Goal: Task Accomplishment & Management: Use online tool/utility

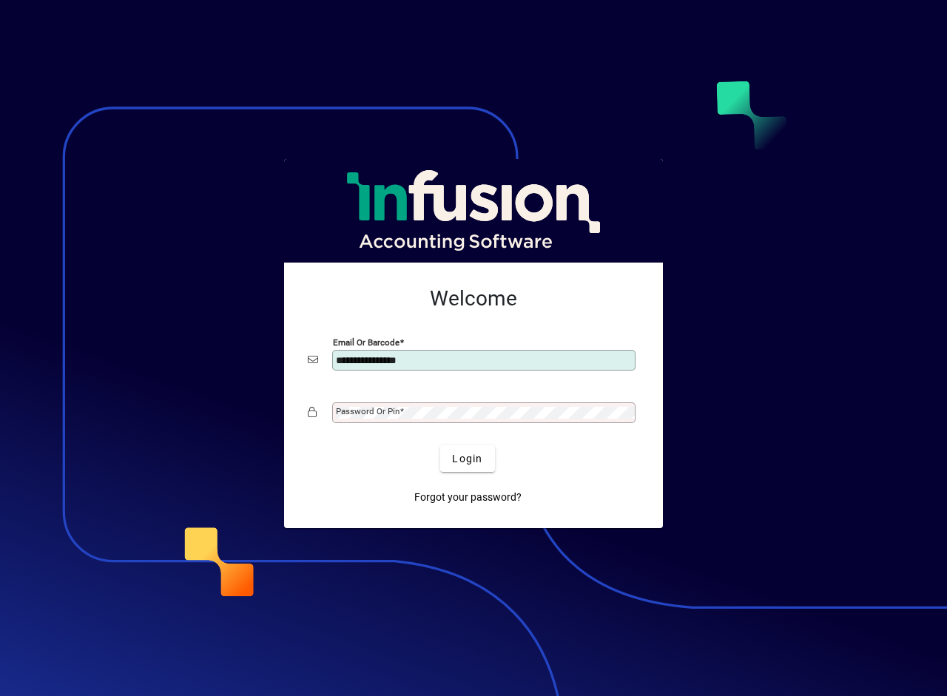
type input "**********"
click at [451, 456] on span "submit" at bounding box center [467, 458] width 54 height 35
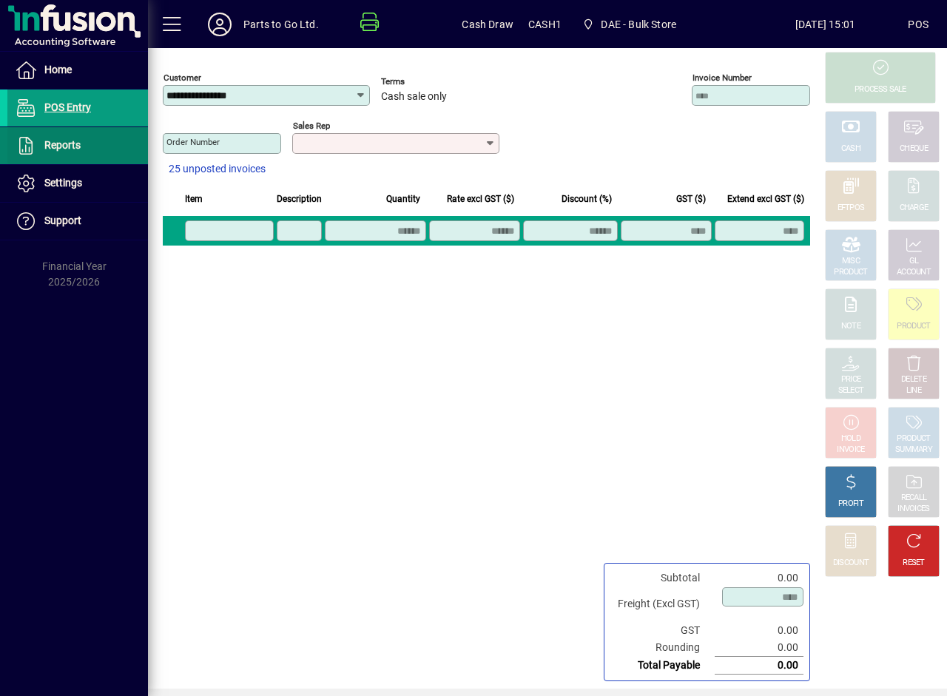
click at [48, 140] on span "Reports" at bounding box center [62, 145] width 36 height 12
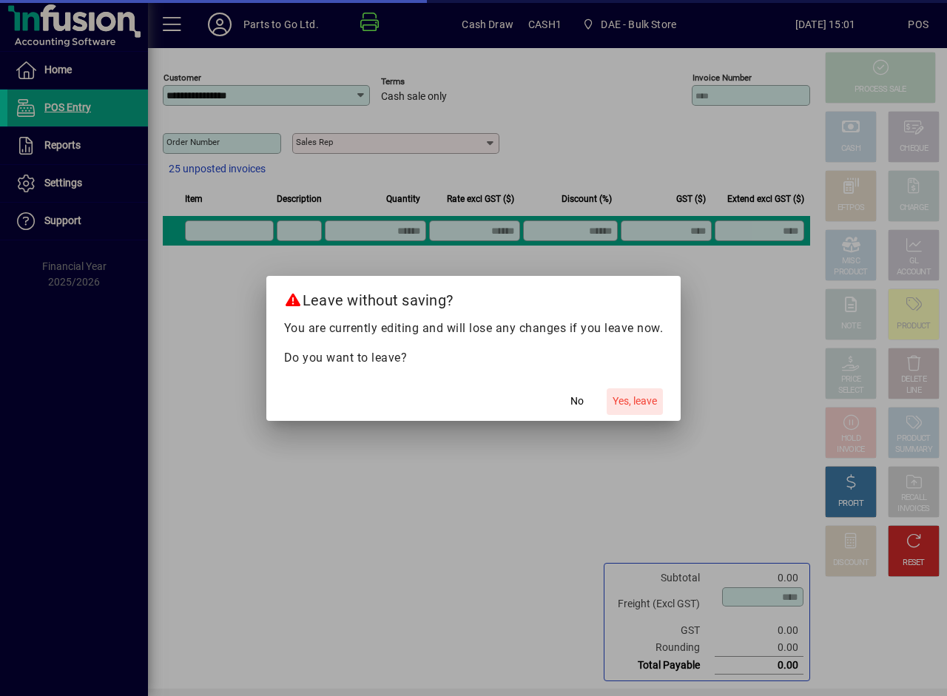
click at [635, 394] on button "Yes, leave" at bounding box center [634, 401] width 56 height 27
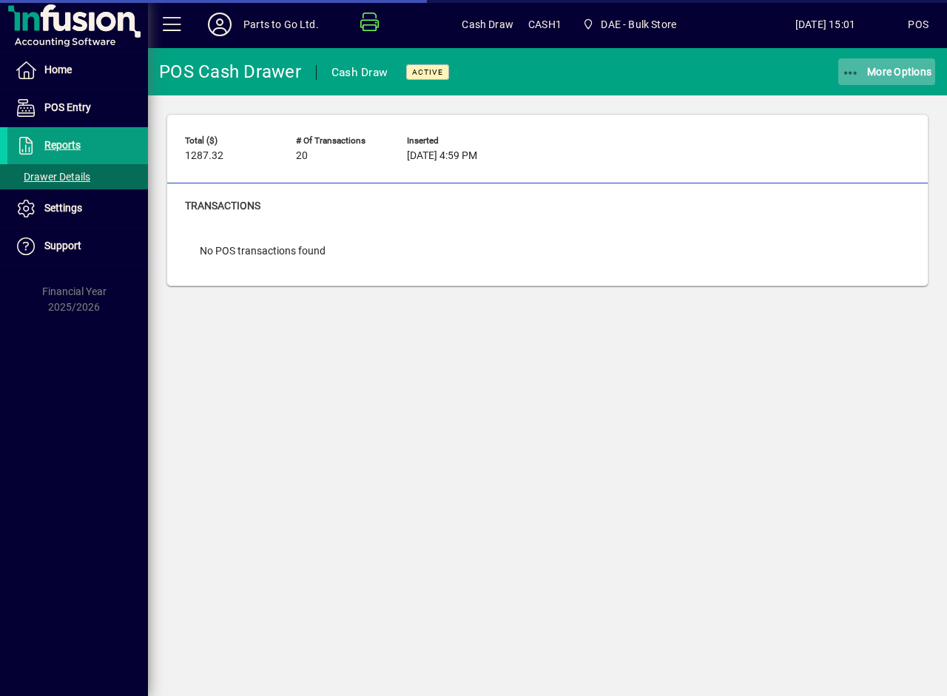
click at [855, 70] on icon "button" at bounding box center [851, 73] width 18 height 15
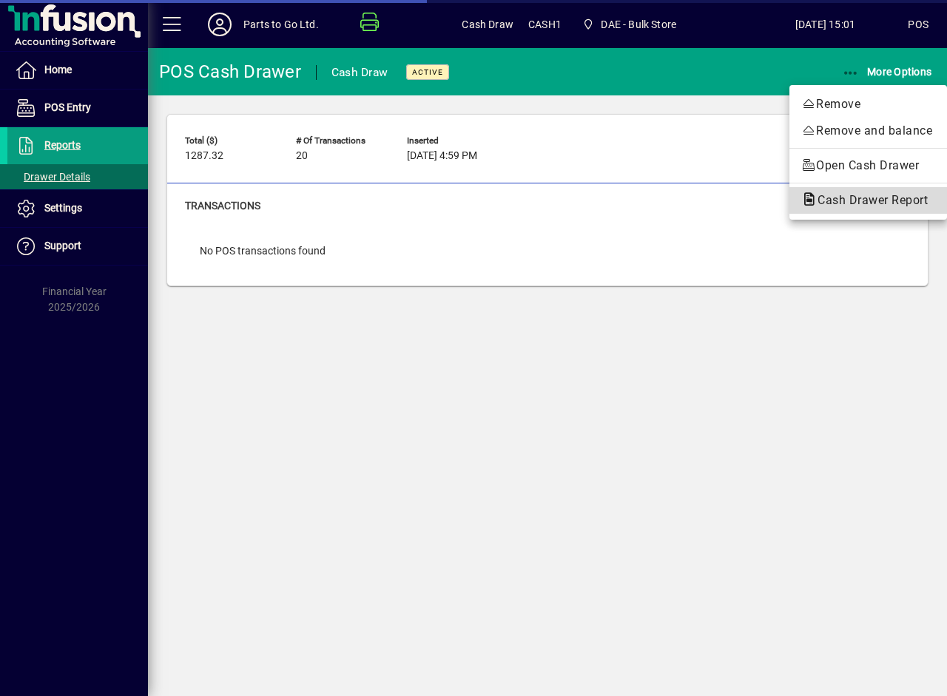
click at [844, 208] on span "Cash Drawer Report" at bounding box center [868, 201] width 134 height 18
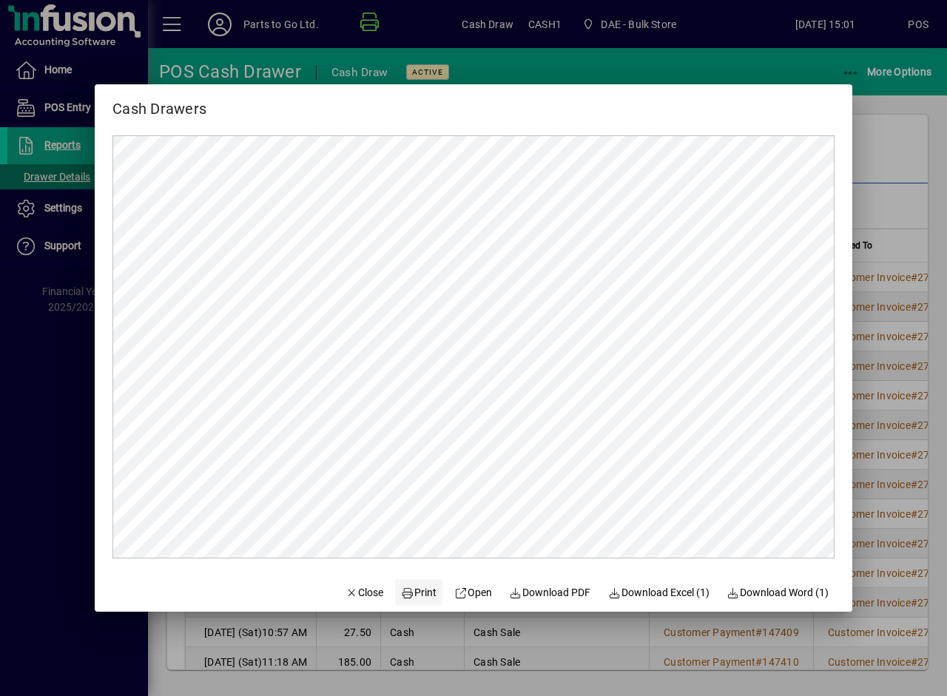
click at [402, 595] on span "Print" at bounding box center [418, 593] width 35 height 16
click at [359, 589] on span "Close" at bounding box center [364, 593] width 38 height 16
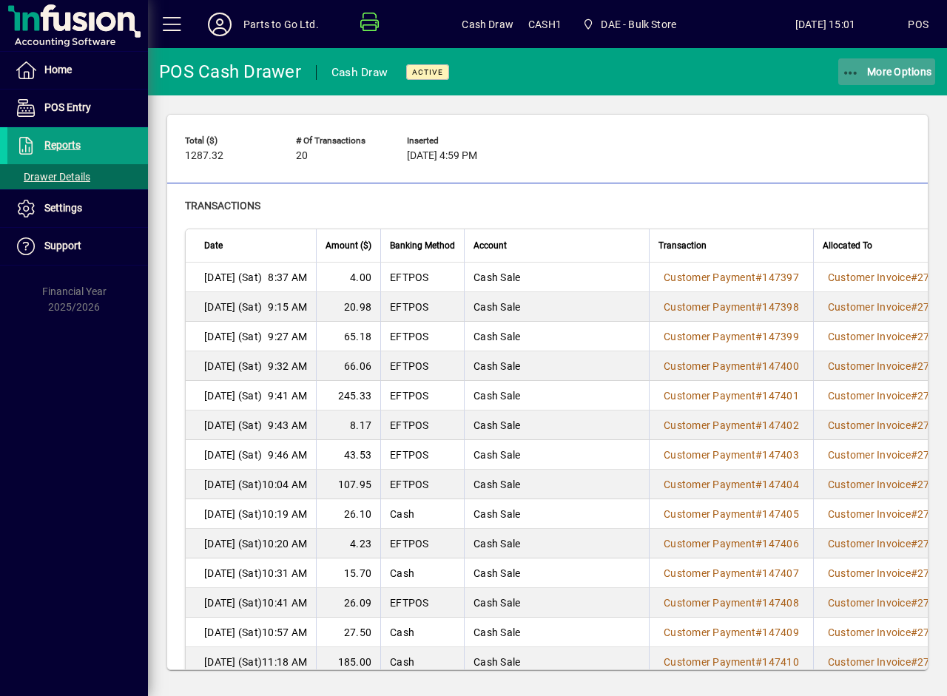
click at [864, 72] on span "More Options" at bounding box center [887, 72] width 90 height 12
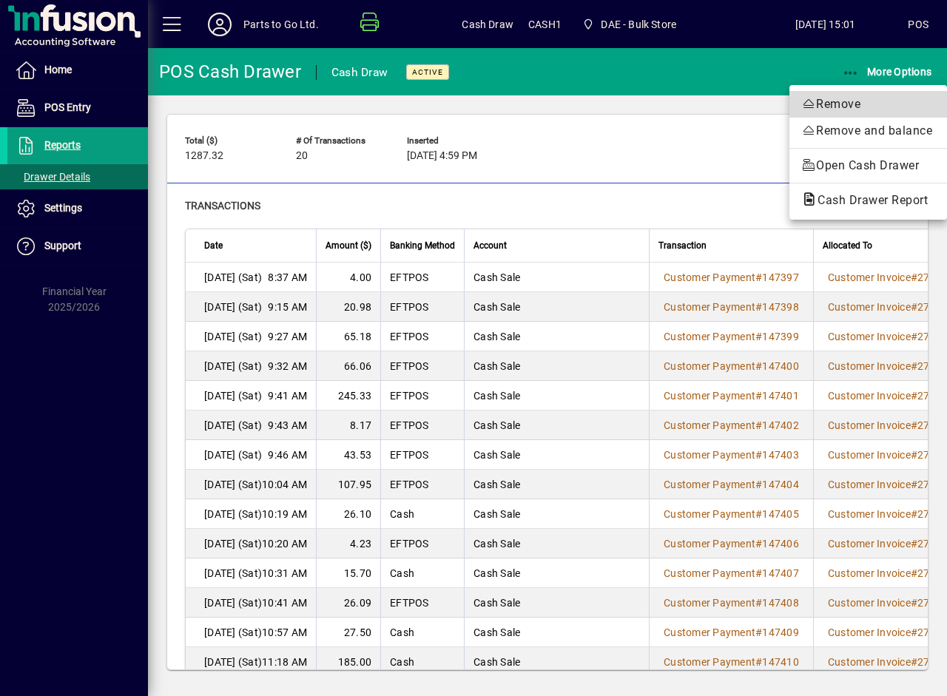
click at [821, 104] on span "Remove" at bounding box center [868, 104] width 134 height 18
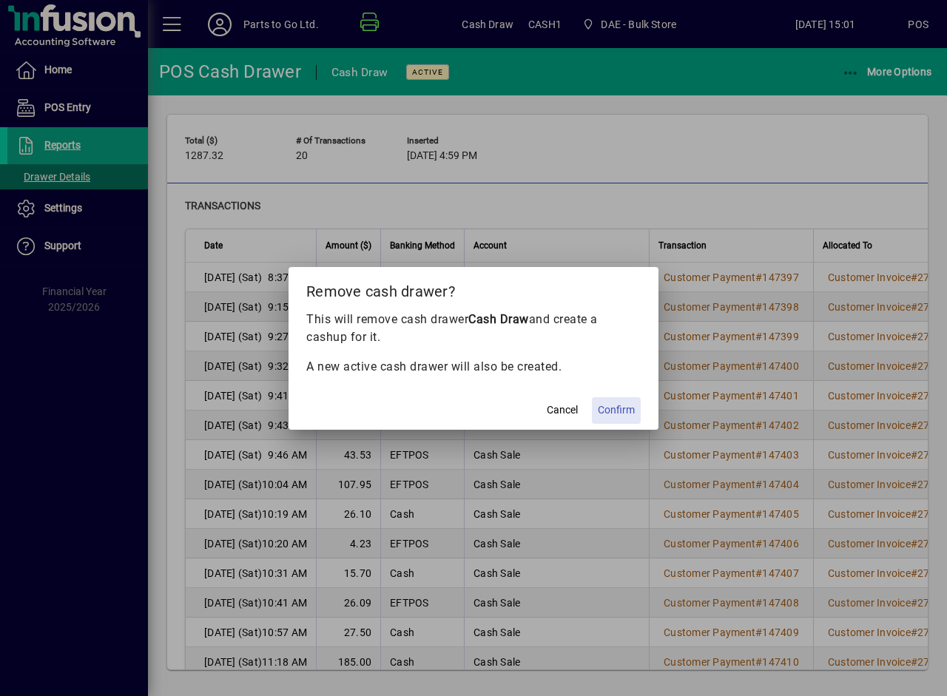
click at [609, 418] on span at bounding box center [616, 410] width 49 height 35
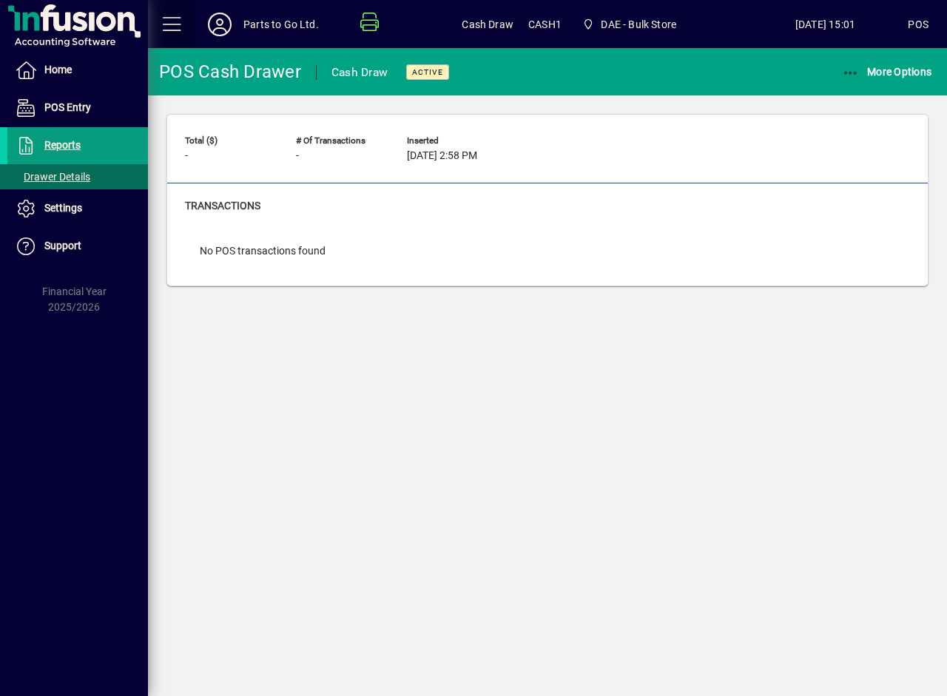
click at [166, 27] on span at bounding box center [172, 24] width 35 height 35
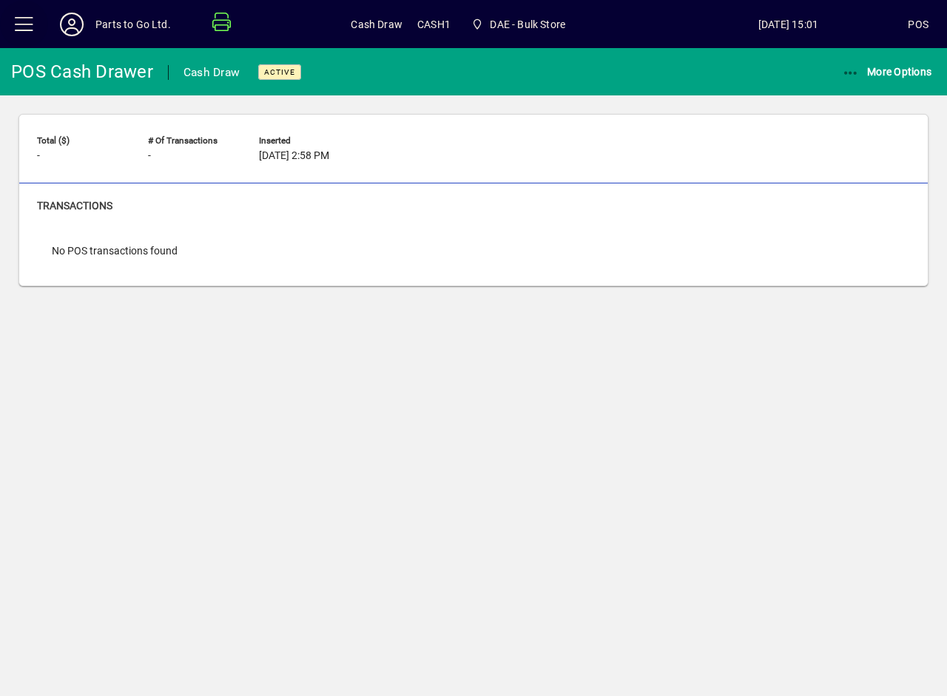
click at [31, 23] on span at bounding box center [24, 24] width 35 height 35
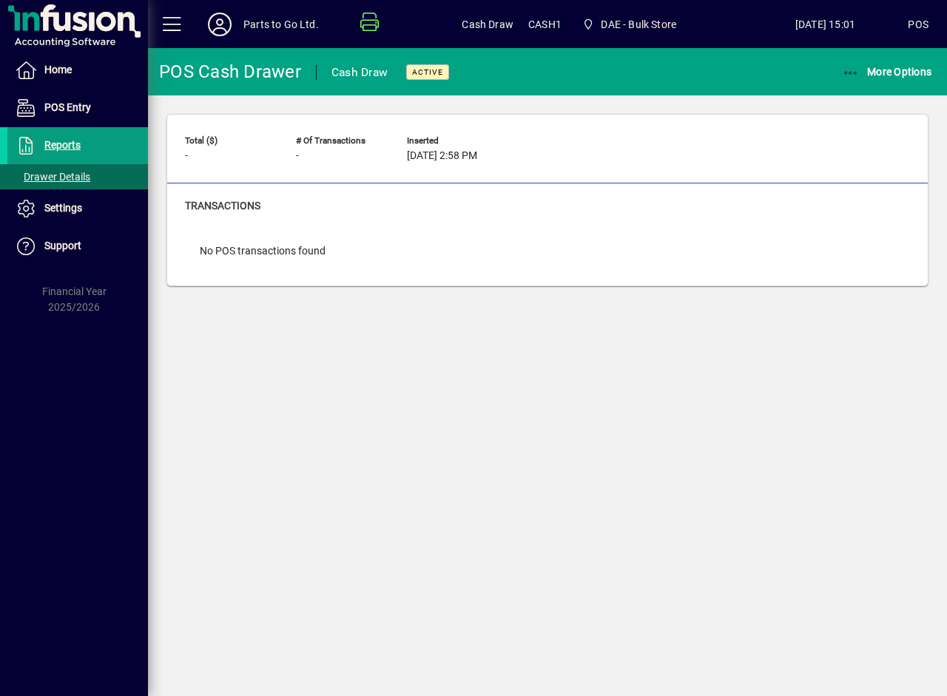
click at [247, 18] on div "Parts to Go Ltd." at bounding box center [280, 25] width 75 height 24
click at [223, 28] on icon at bounding box center [220, 25] width 30 height 24
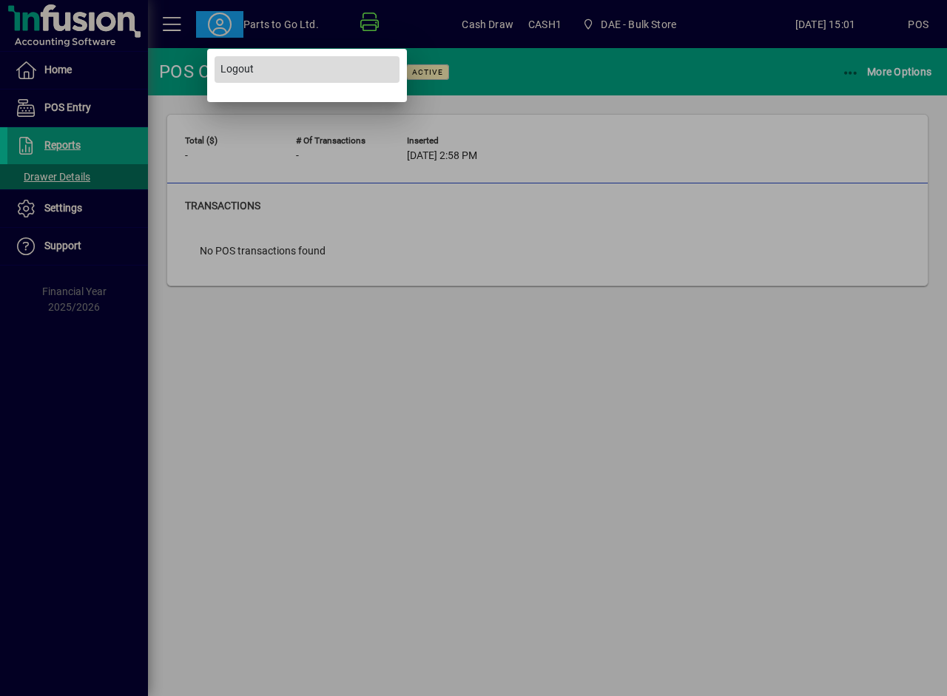
click at [235, 62] on span "Logout" at bounding box center [236, 69] width 33 height 16
